Goal: Transaction & Acquisition: Purchase product/service

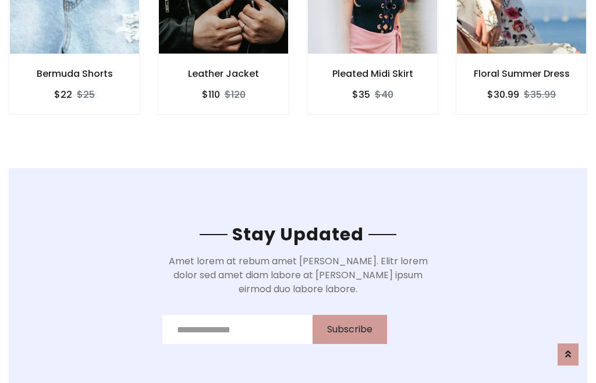
scroll to position [1754, 0]
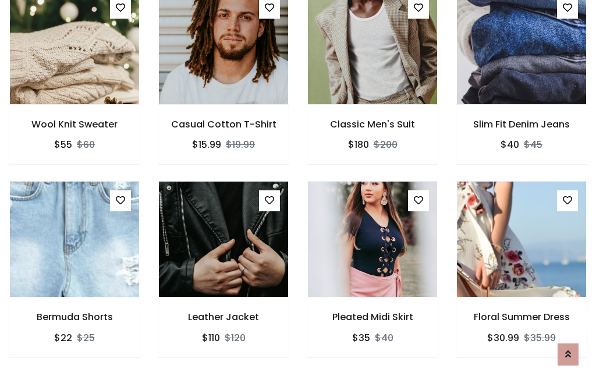
click at [298, 191] on div "Pleated Midi Skirt $35 $40" at bounding box center [372, 277] width 149 height 193
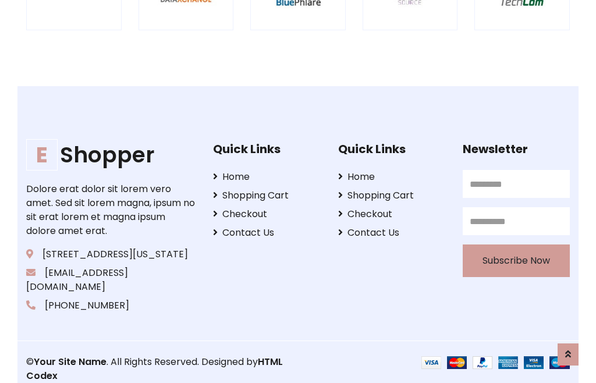
scroll to position [2217, 0]
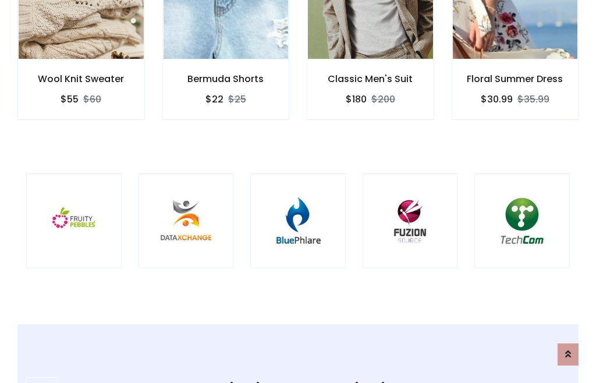
click at [298, 192] on img at bounding box center [298, 221] width 66 height 66
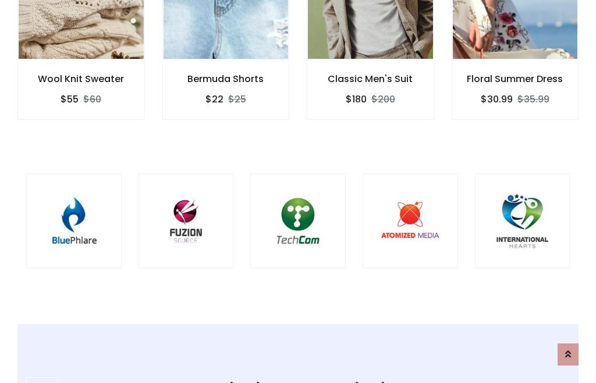
click at [298, 192] on img at bounding box center [298, 221] width 66 height 66
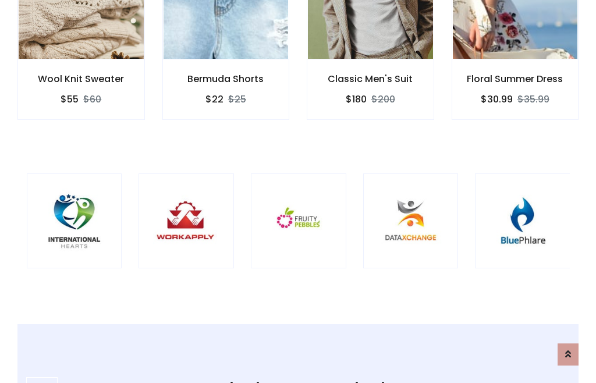
click at [298, 192] on img at bounding box center [299, 221] width 66 height 66
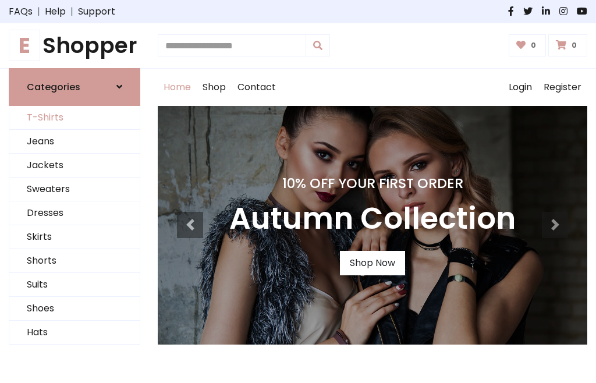
click at [75, 118] on link "T-Shirts" at bounding box center [74, 118] width 130 height 24
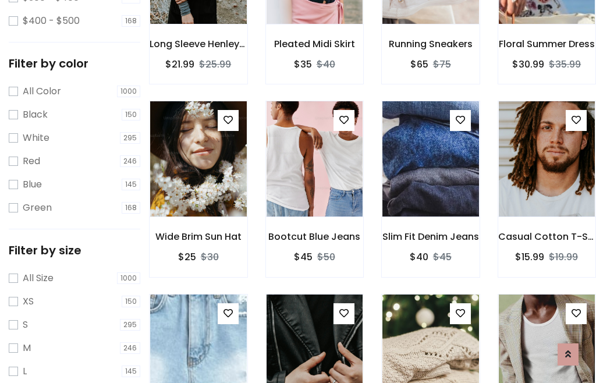
scroll to position [59, 0]
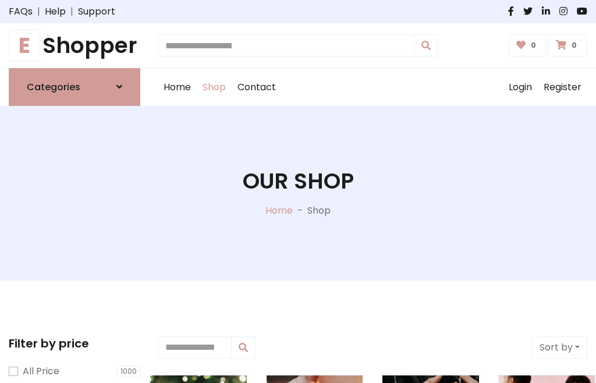
click at [75, 45] on h1 "E Shopper" at bounding box center [75, 46] width 132 height 26
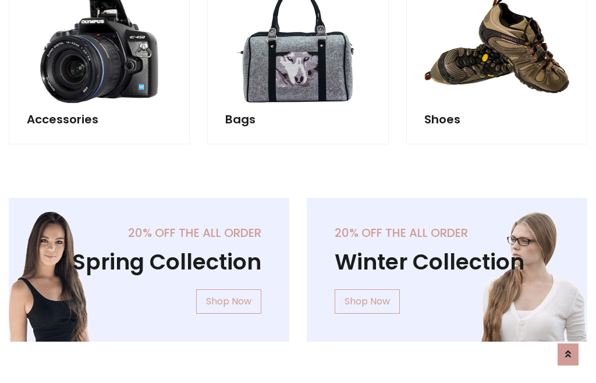
scroll to position [1131, 0]
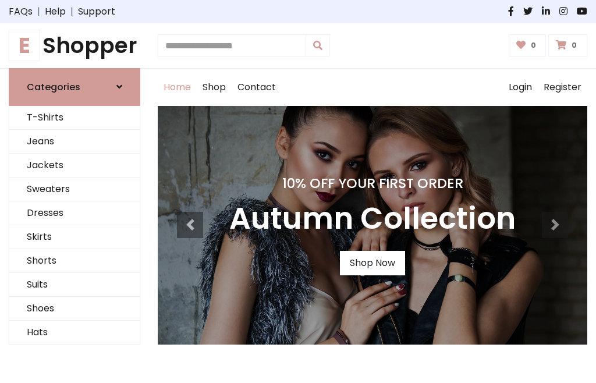
scroll to position [382, 0]
